Goal: Information Seeking & Learning: Find specific page/section

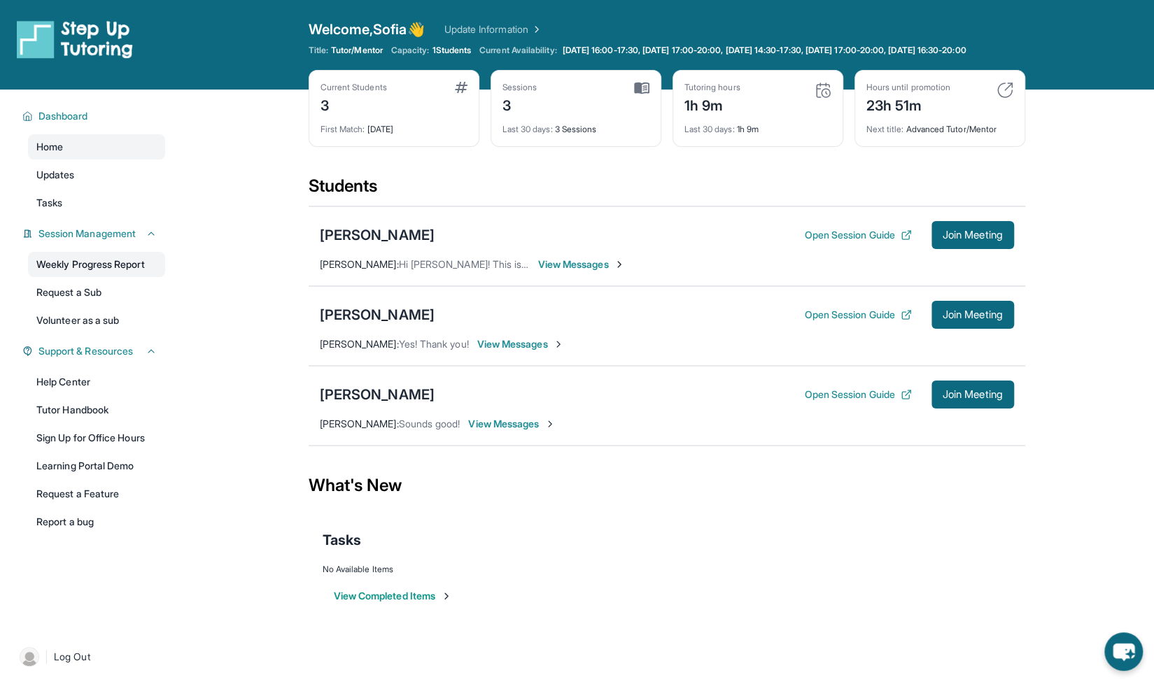
click at [135, 277] on link "Weekly Progress Report" at bounding box center [96, 264] width 137 height 25
click at [412, 401] on div "[PERSON_NAME]" at bounding box center [377, 395] width 115 height 20
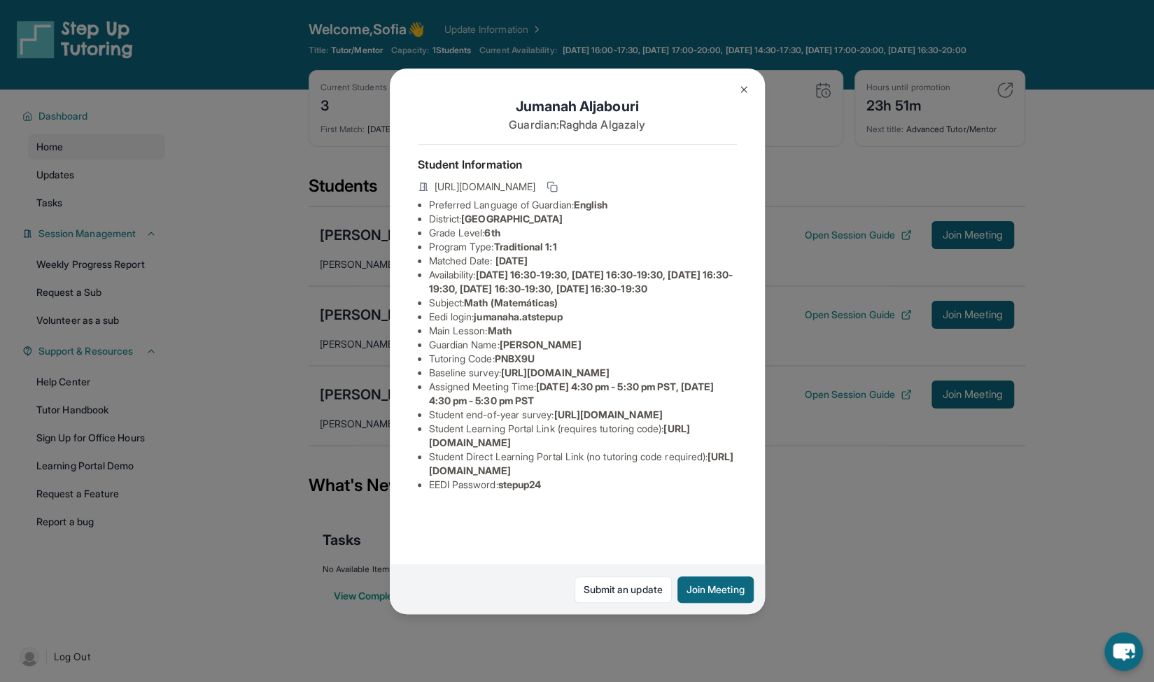
scroll to position [78, 0]
click at [741, 94] on button at bounding box center [744, 90] width 28 height 28
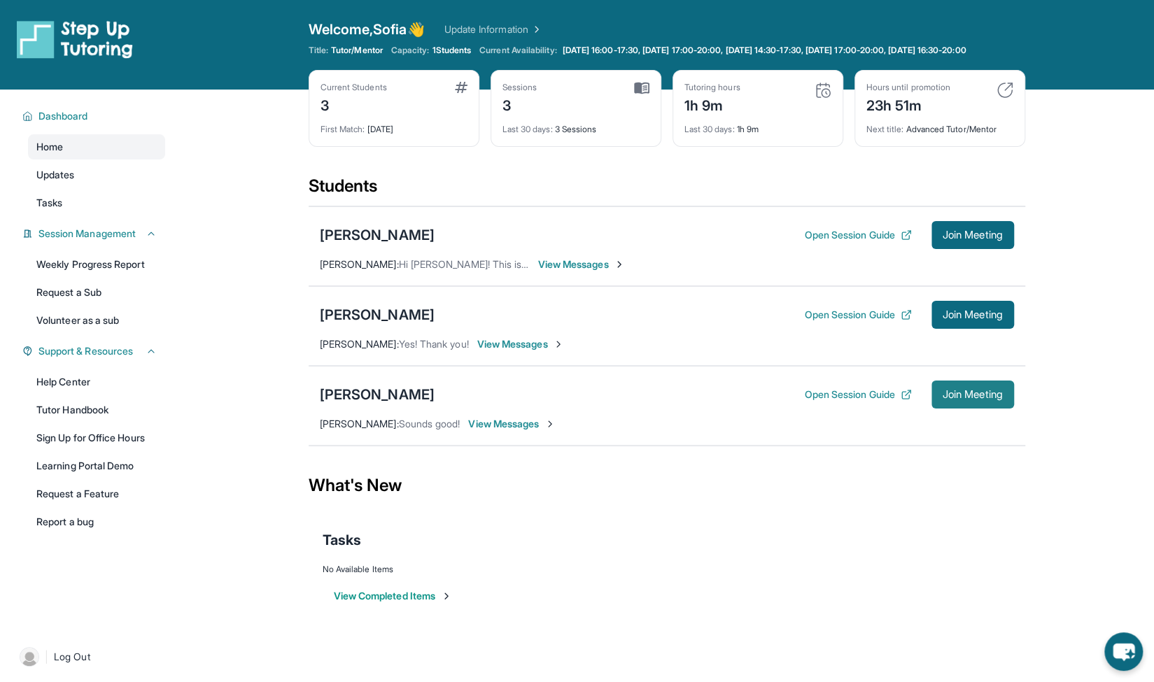
click at [992, 398] on span "Join Meeting" at bounding box center [973, 395] width 60 height 8
click at [424, 405] on div "[PERSON_NAME]" at bounding box center [377, 395] width 115 height 20
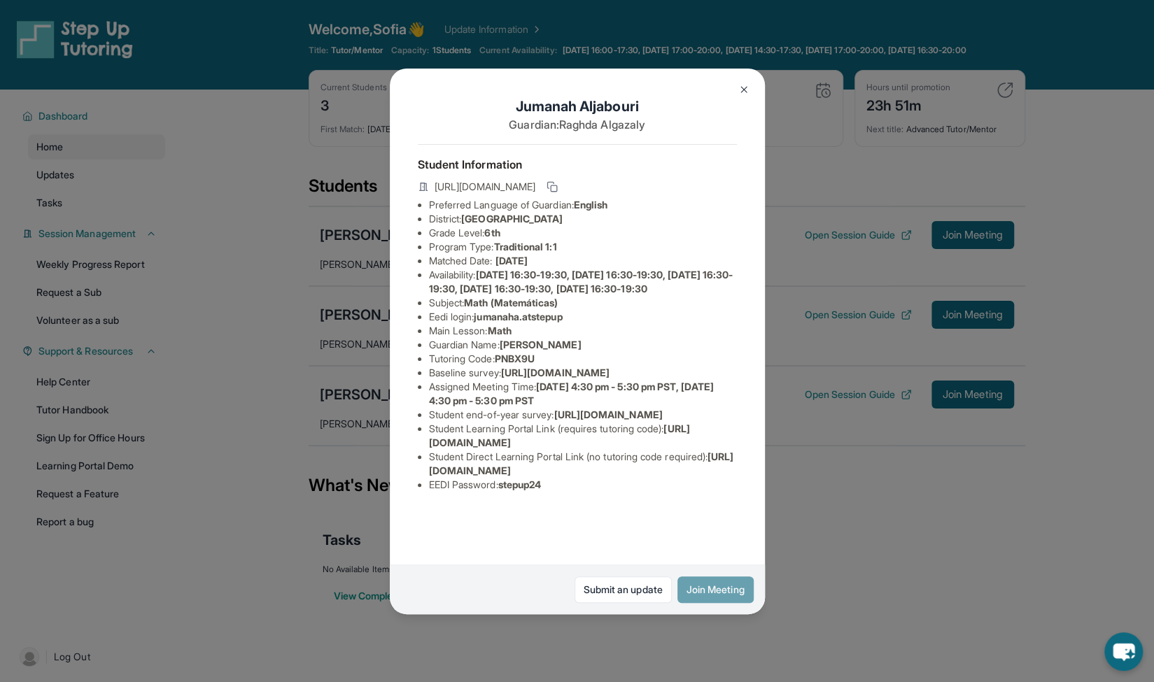
click at [695, 589] on button "Join Meeting" at bounding box center [715, 590] width 76 height 27
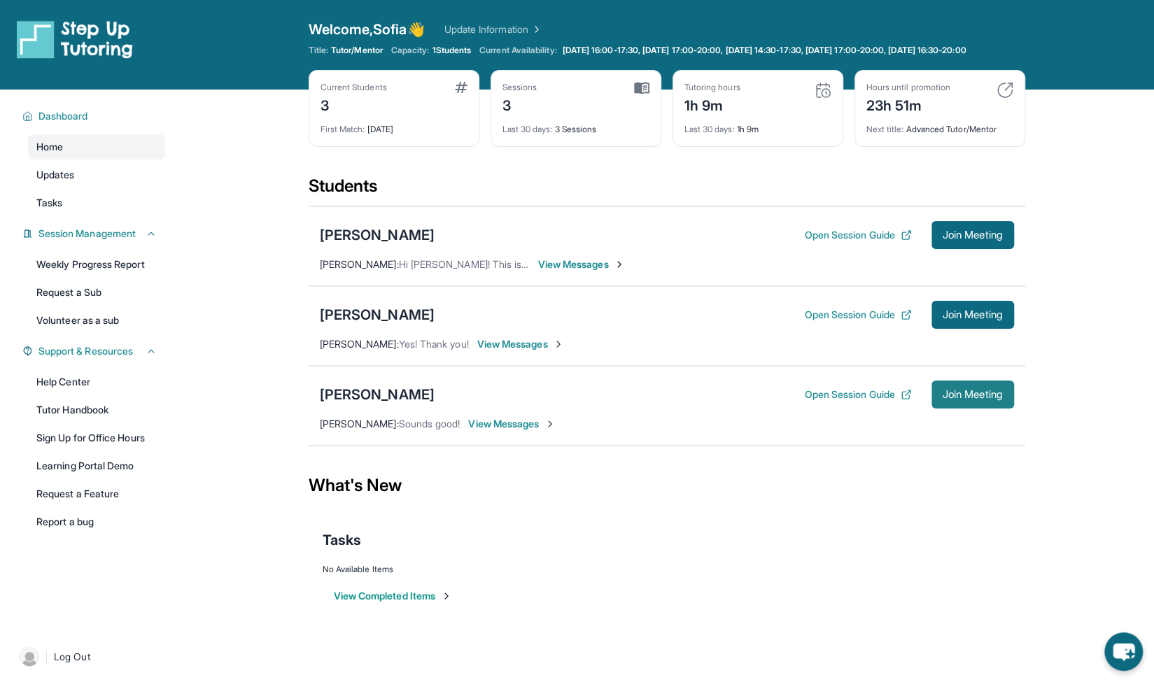
click at [953, 399] on span "Join Meeting" at bounding box center [973, 395] width 60 height 8
click at [386, 404] on div "Jumanah Aljabouri" at bounding box center [377, 395] width 115 height 20
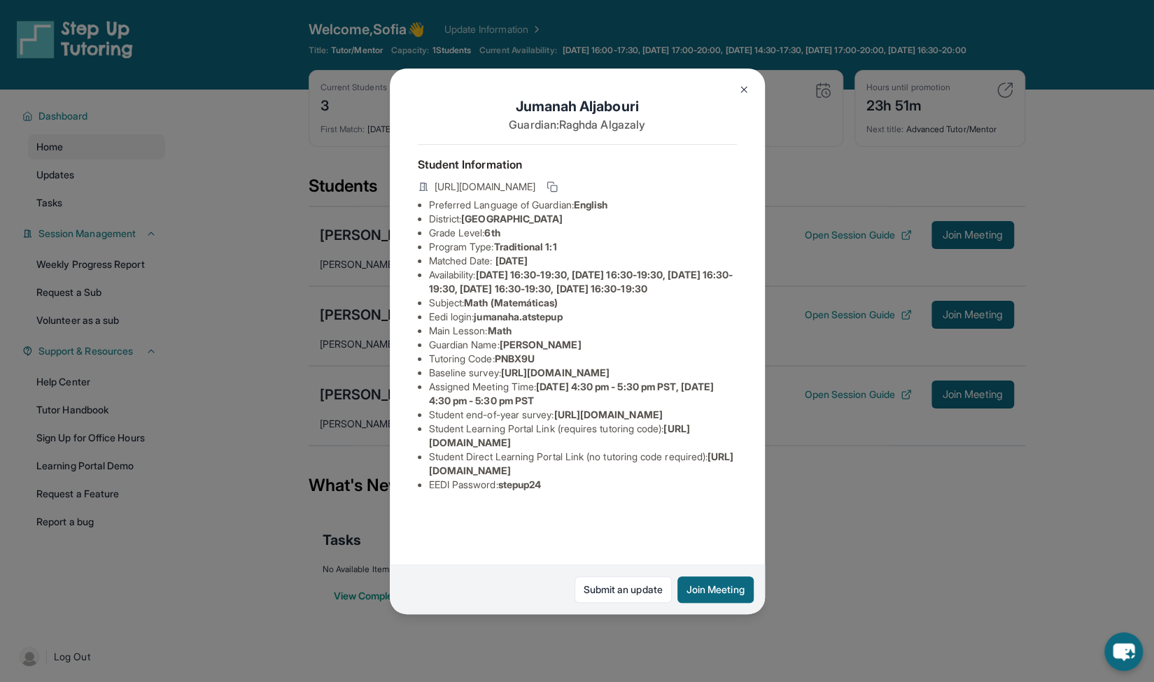
click at [633, 477] on span "https://student-portal.stepuptutoring.org/student/PNBX9U" at bounding box center [581, 464] width 305 height 26
drag, startPoint x: 718, startPoint y: 521, endPoint x: 561, endPoint y: 531, distance: 157.8
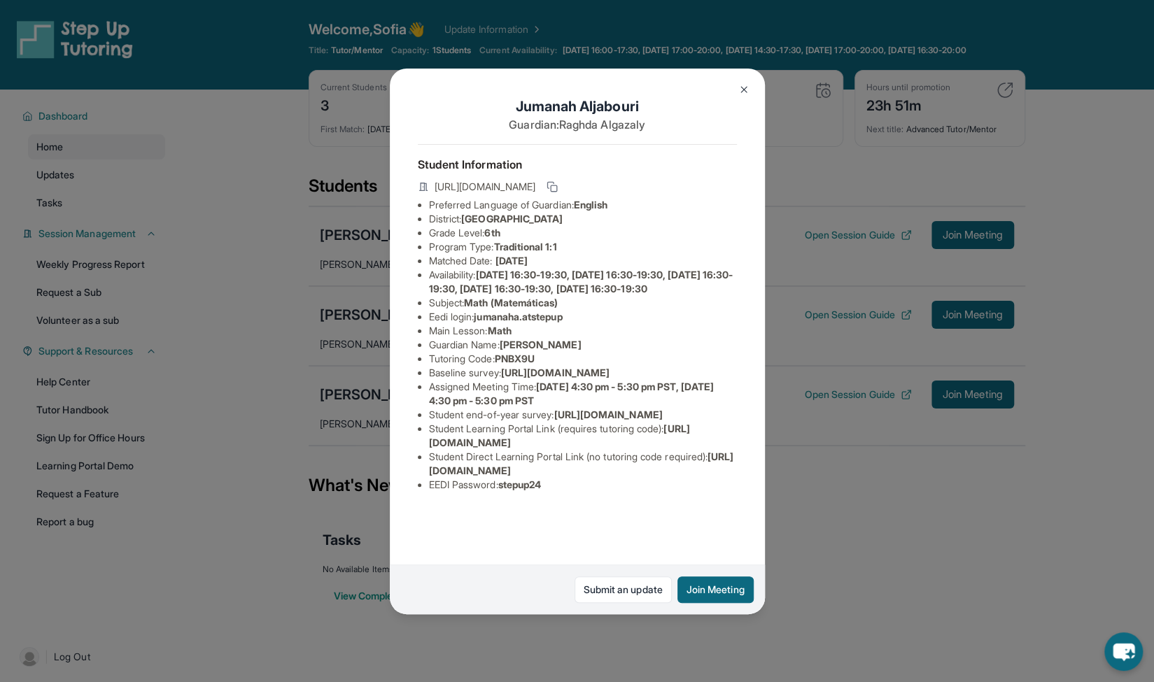
click at [561, 492] on ul "Preferred Language of Guardian: English District: San Francisco Unified School …" at bounding box center [577, 345] width 319 height 294
click at [528, 478] on li "Student Direct Learning Portal Link (no tutoring code required) : https://stude…" at bounding box center [583, 464] width 308 height 28
drag, startPoint x: 430, startPoint y: 488, endPoint x: 705, endPoint y: 492, distance: 275.8
click at [705, 450] on li "Student Learning Portal Link (requires tutoring code) : https://student-portal.…" at bounding box center [583, 436] width 308 height 28
copy span "https://student-portal.stepuptutoring.org/student"
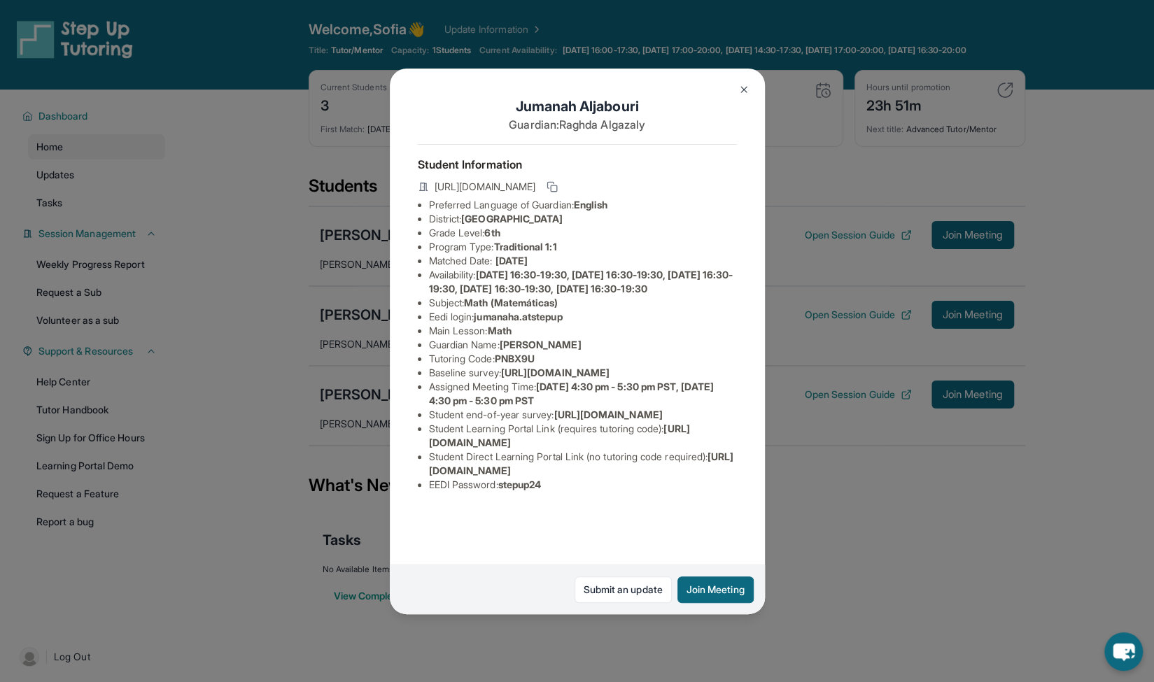
click at [526, 353] on span "PNBX9U" at bounding box center [515, 359] width 40 height 12
copy span "PNBX9U"
click at [591, 449] on span "https://student-portal.stepuptutoring.org/student" at bounding box center [559, 436] width 261 height 26
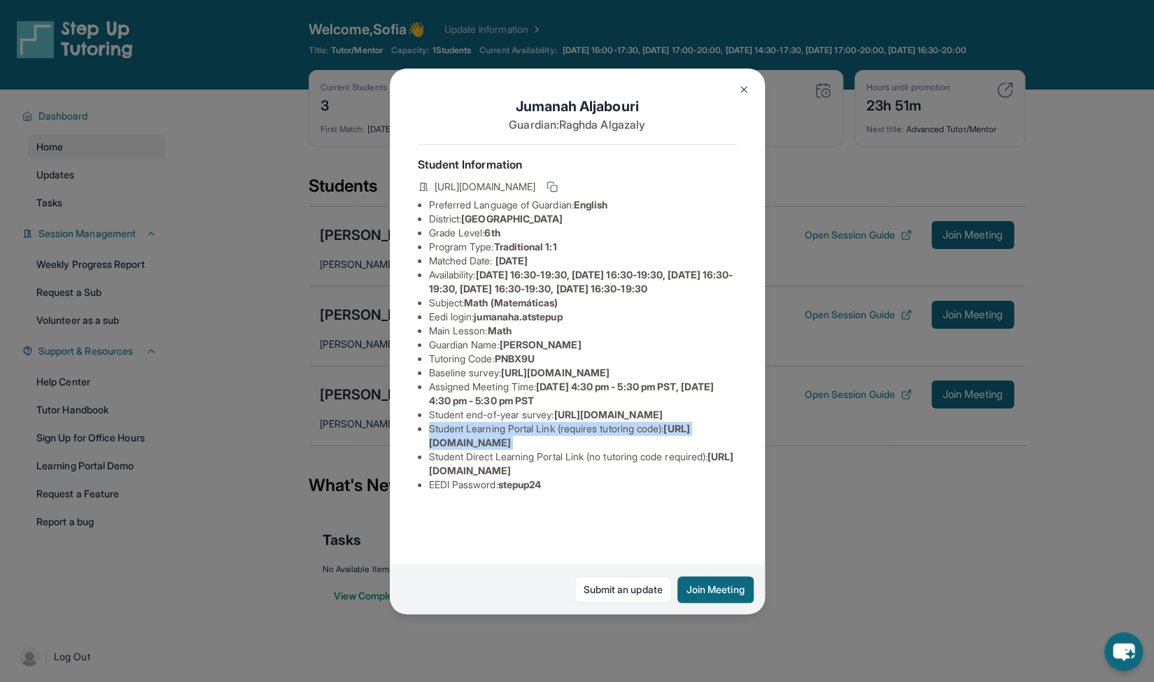
click at [591, 449] on span "https://student-portal.stepuptutoring.org/student" at bounding box center [559, 436] width 261 height 26
click at [627, 449] on span "https://student-portal.stepuptutoring.org/student" at bounding box center [559, 436] width 261 height 26
drag, startPoint x: 676, startPoint y: 489, endPoint x: 446, endPoint y: 492, distance: 230.3
click at [446, 450] on li "Student Learning Portal Link (requires tutoring code) : https://student-portal.…" at bounding box center [583, 436] width 308 height 28
click at [429, 449] on span "https://student-portal.stepuptutoring.org/student" at bounding box center [559, 436] width 261 height 26
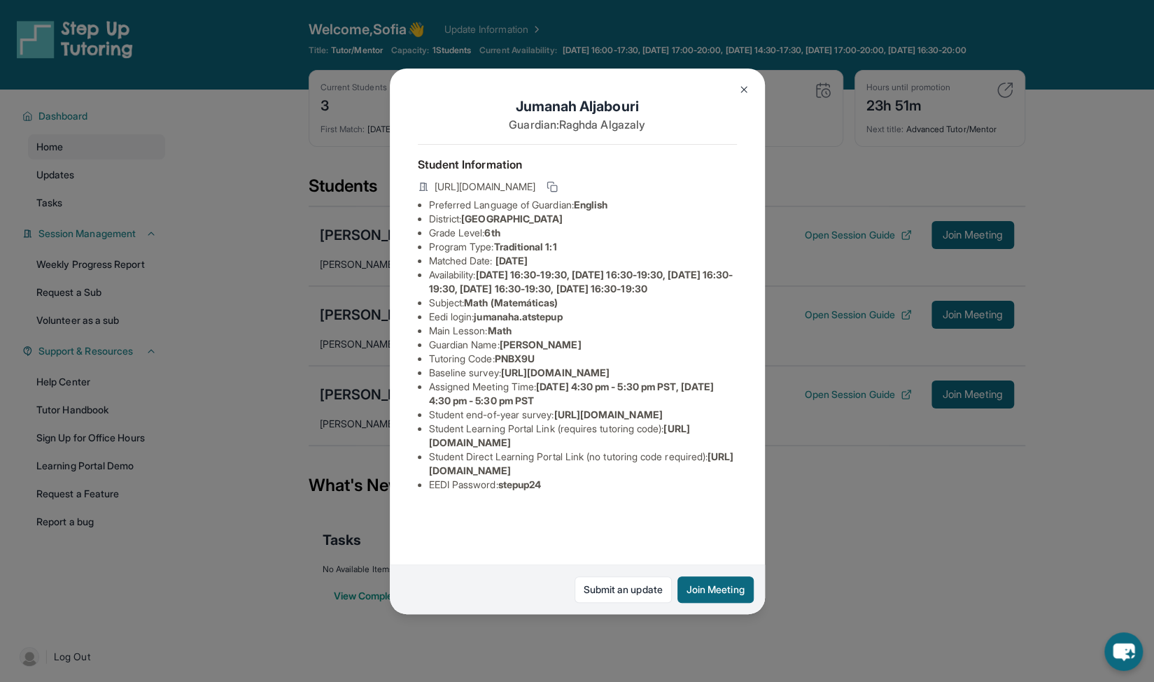
drag, startPoint x: 430, startPoint y: 488, endPoint x: 686, endPoint y: 489, distance: 256.2
click at [686, 450] on li "Student Learning Portal Link (requires tutoring code) : https://student-portal.…" at bounding box center [583, 436] width 308 height 28
copy span "https://student-portal.stepuptutoring.org/student"
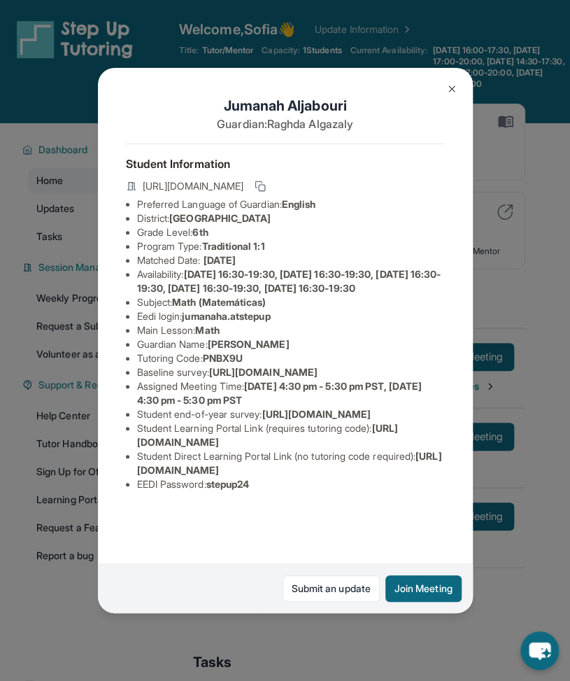
click at [235, 352] on span "PNBX9U" at bounding box center [223, 358] width 40 height 12
copy span "PNBX9U"
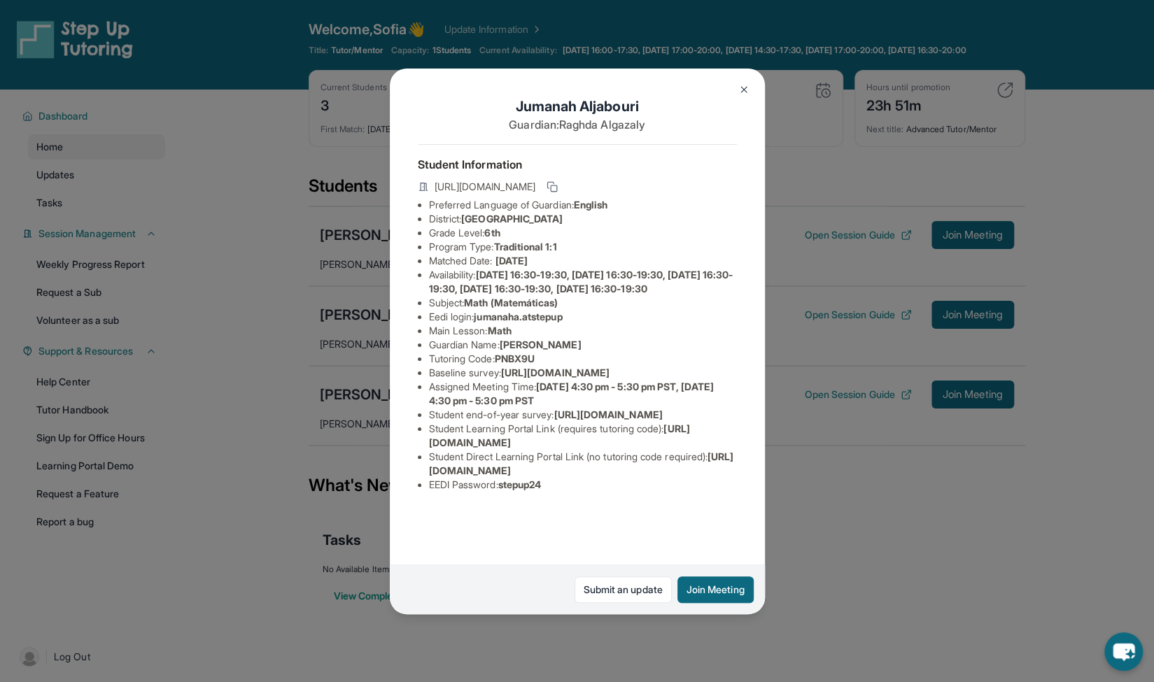
click at [561, 367] on span "https://airtable.com/apprlfn8WjpjBUn2G/shrK0QR6AaNyG5psY?prefill_Type%20of%20Fo…" at bounding box center [555, 373] width 108 height 12
click at [558, 477] on span "https://student-portal.stepuptutoring.org/student/PNBX9U" at bounding box center [581, 464] width 305 height 26
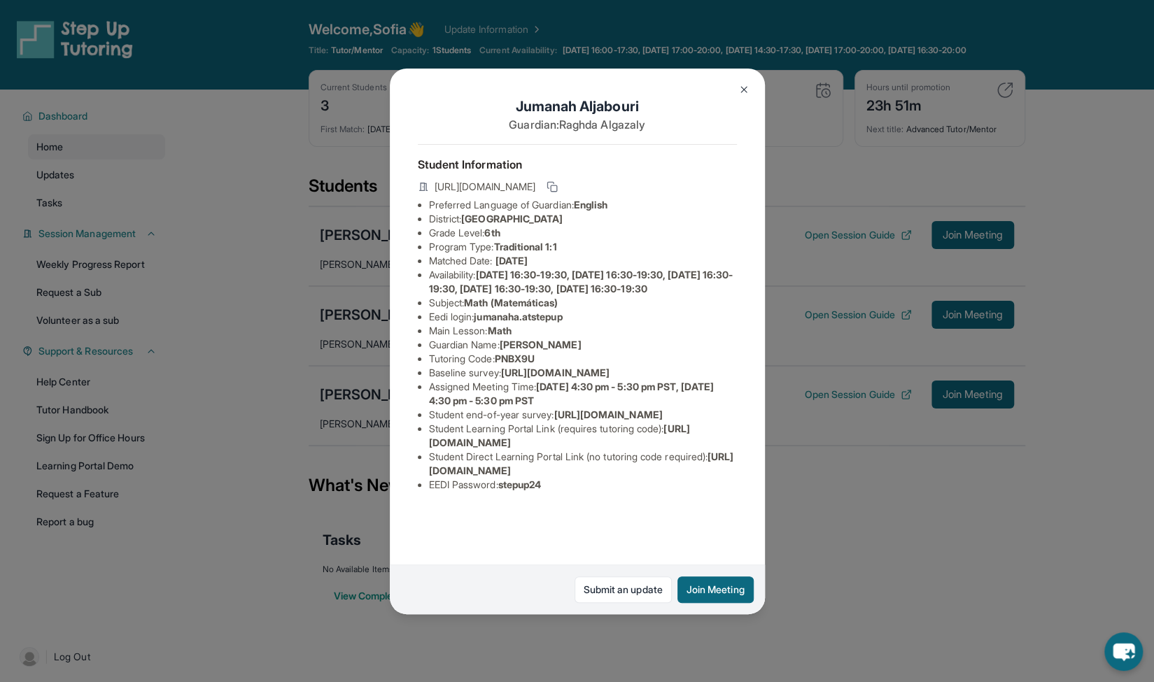
drag, startPoint x: 719, startPoint y: 515, endPoint x: 421, endPoint y: 516, distance: 297.4
click at [421, 492] on ul "Preferred Language of Guardian: English District: San Francisco Unified School …" at bounding box center [577, 345] width 319 height 294
copy span "https://student-portal.stepuptutoring.org/student/PNBX9U"
click at [521, 353] on span "PNBX9U" at bounding box center [515, 359] width 40 height 12
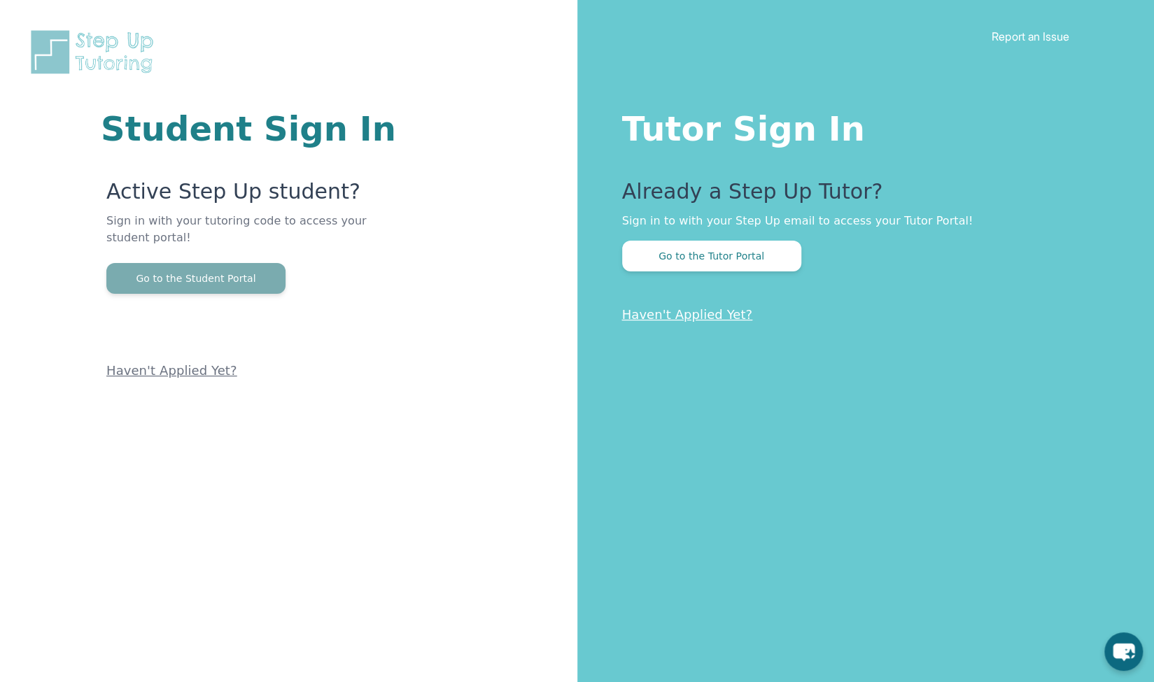
click at [230, 274] on button "Go to the Student Portal" at bounding box center [195, 278] width 179 height 31
click at [213, 278] on button "Go to the Student Portal" at bounding box center [195, 278] width 179 height 31
